Goal: Information Seeking & Learning: Understand process/instructions

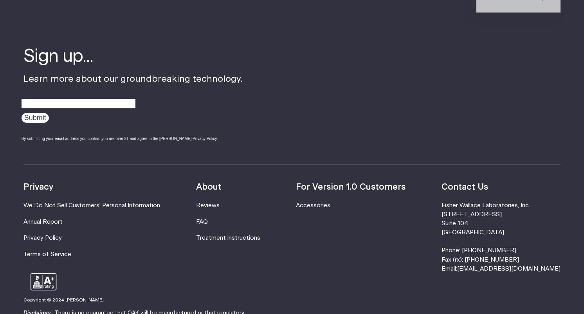
scroll to position [1312, 0]
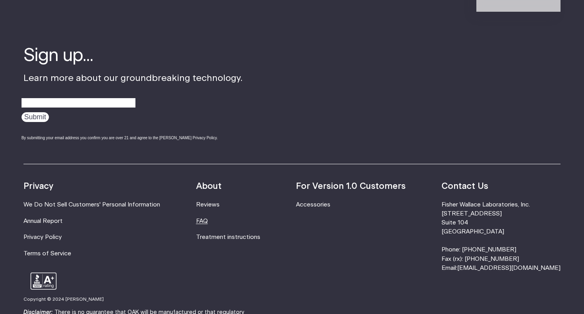
click at [208, 222] on link "FAQ" at bounding box center [202, 222] width 12 height 6
click at [223, 235] on link "Treatment instructions" at bounding box center [228, 238] width 64 height 6
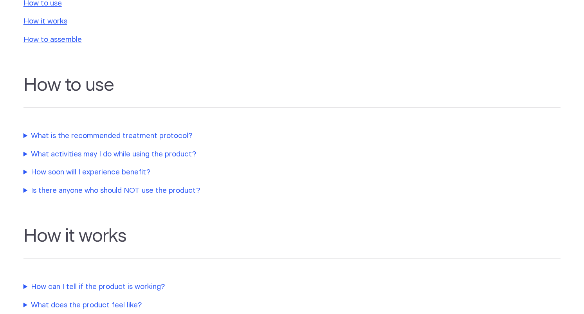
scroll to position [136, 0]
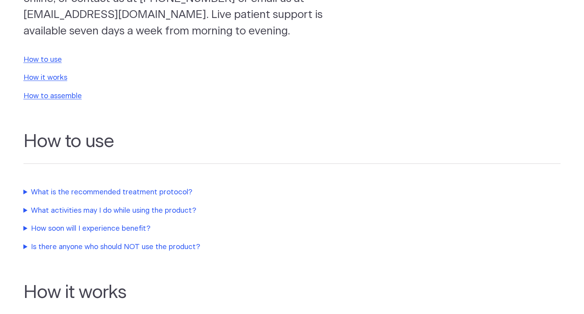
click at [179, 191] on summary "What is the recommended treatment protocol?" at bounding box center [187, 192] width 329 height 11
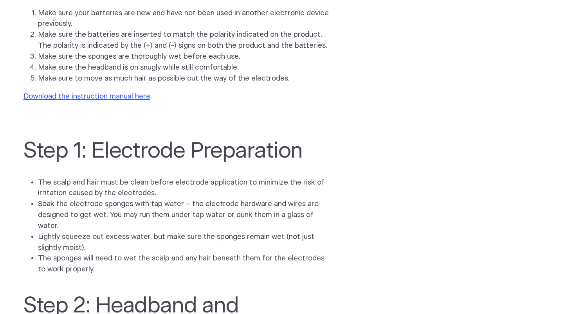
scroll to position [645, 0]
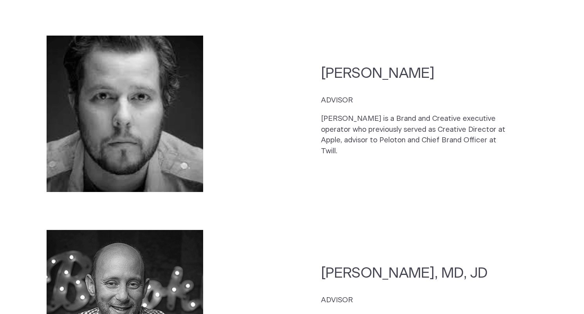
scroll to position [1918, 0]
